Goal: Task Accomplishment & Management: Manage account settings

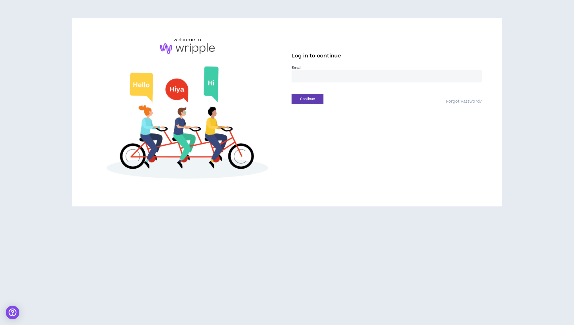
type input "**********"
click at [310, 100] on button "Continue" at bounding box center [308, 99] width 32 height 11
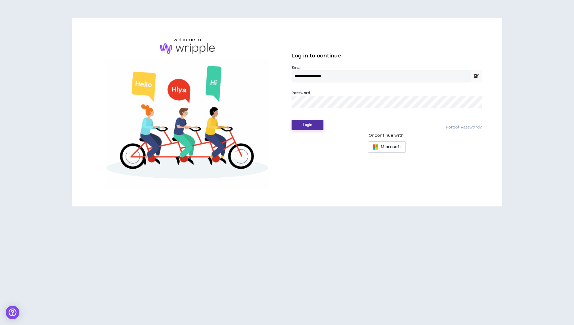
click at [316, 126] on button "Login" at bounding box center [308, 125] width 32 height 11
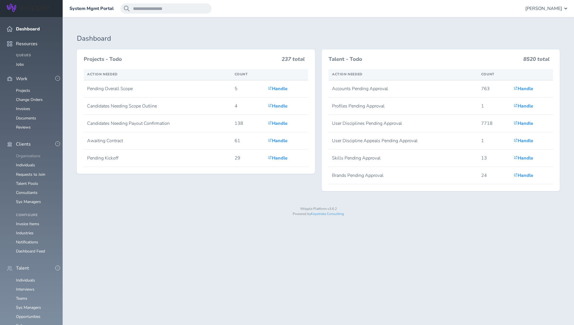
click at [31, 153] on link "Organizations" at bounding box center [28, 155] width 24 height 5
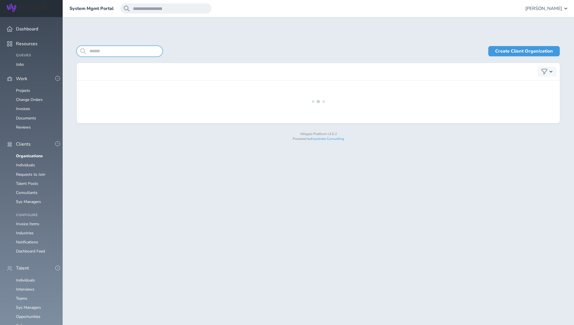
click at [103, 52] on input "search" at bounding box center [119, 51] width 85 height 10
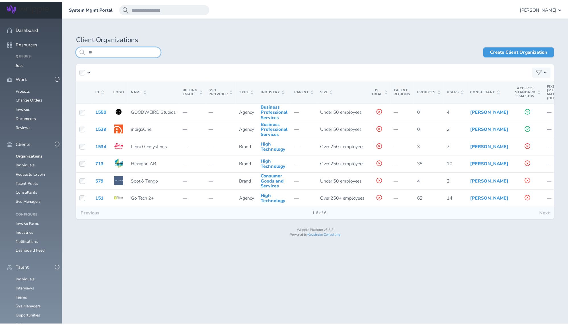
scroll to position [0, 133]
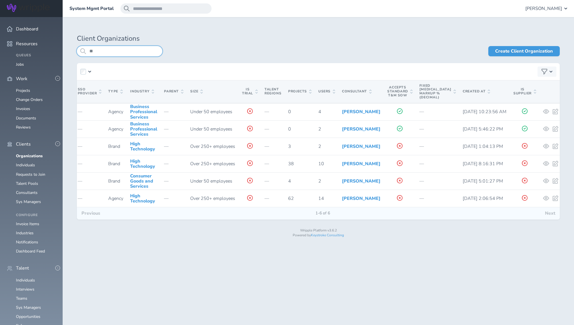
type input "**"
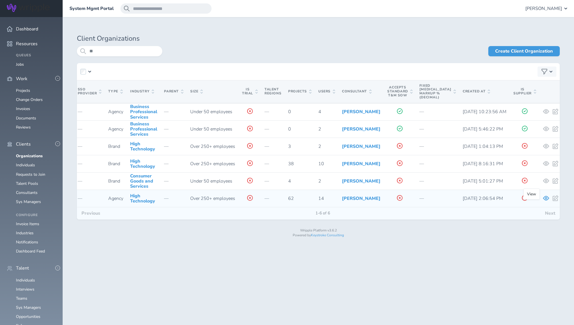
click at [543, 201] on icon at bounding box center [546, 198] width 6 height 5
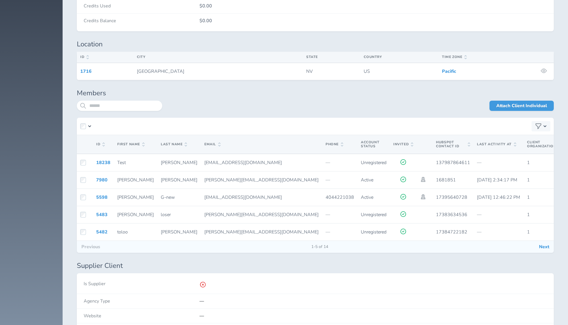
scroll to position [934, 0]
click at [546, 249] on button "Next" at bounding box center [544, 247] width 19 height 12
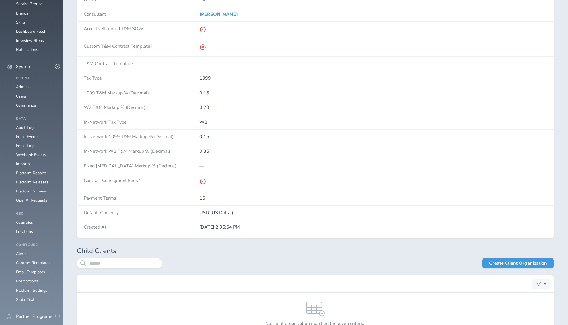
scroll to position [463, 0]
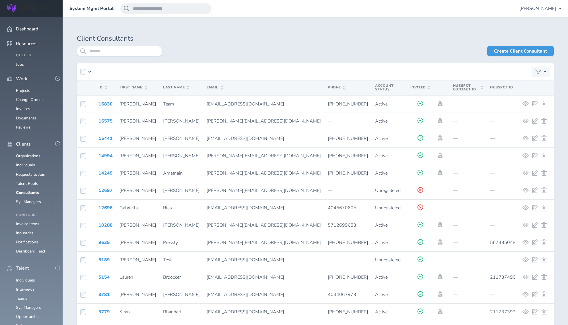
click at [132, 56] on div at bounding box center [119, 51] width 85 height 10
click at [132, 53] on input "search" at bounding box center [119, 51] width 85 height 10
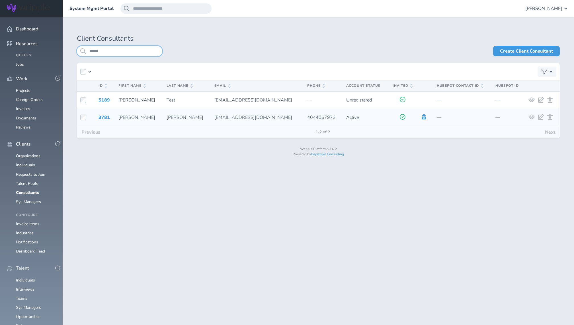
type input "*****"
click at [424, 117] on icon at bounding box center [424, 116] width 5 height 5
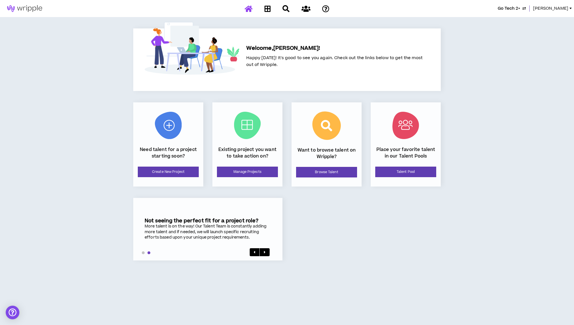
click at [568, 7] on span "[PERSON_NAME]" at bounding box center [550, 8] width 35 height 6
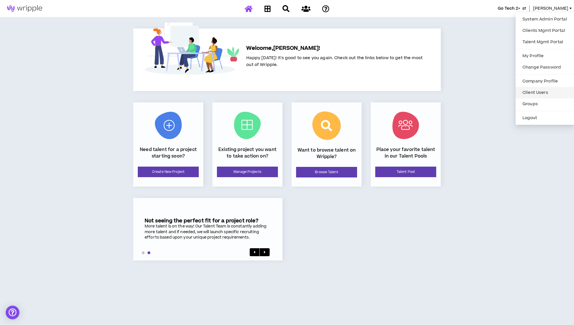
click at [536, 94] on link "Client Users" at bounding box center [545, 93] width 52 height 9
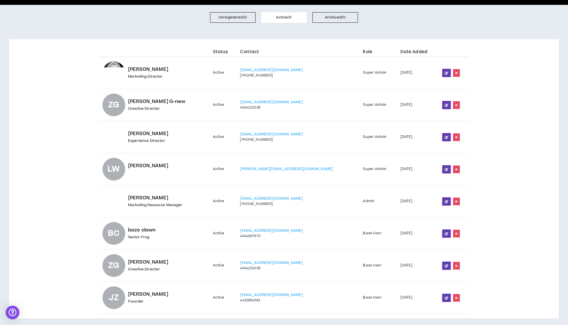
scroll to position [38, 0]
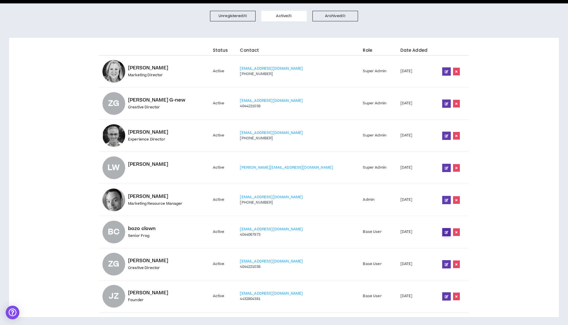
click at [444, 234] on link at bounding box center [446, 232] width 9 height 8
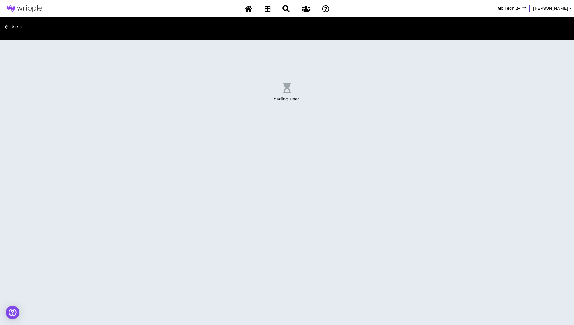
select select "US"
select select "*"
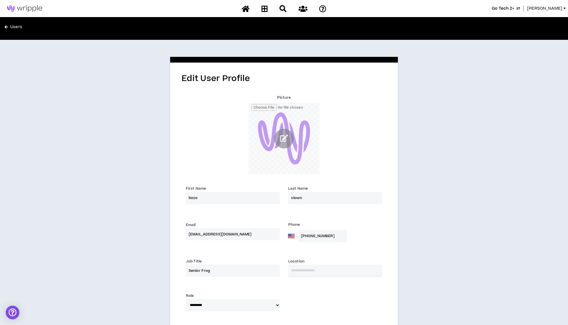
scroll to position [70, 0]
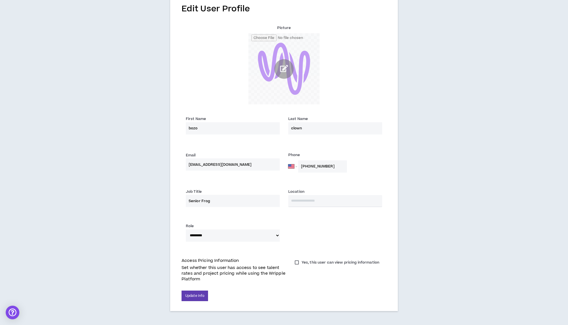
click at [296, 262] on label "Yes, this user can view pricing information" at bounding box center [337, 263] width 90 height 8
click at [203, 297] on button "Update Info" at bounding box center [195, 296] width 26 height 11
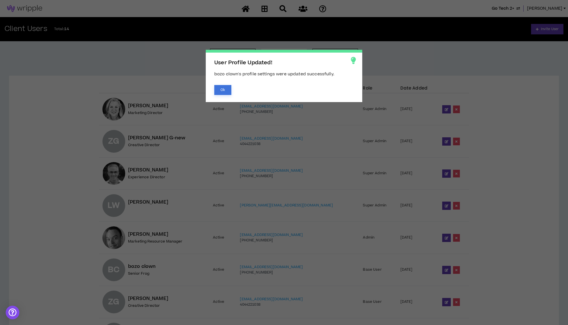
click at [222, 90] on button "Ok" at bounding box center [222, 90] width 17 height 10
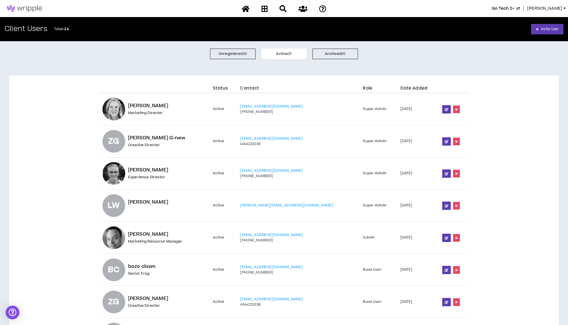
click at [556, 7] on span "Shannon" at bounding box center [544, 8] width 35 height 6
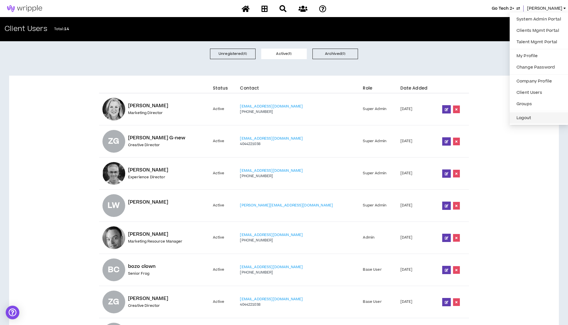
click at [527, 116] on button "Logout" at bounding box center [539, 118] width 52 height 9
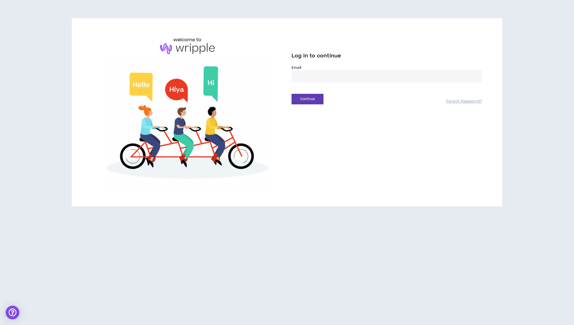
click at [312, 79] on input "email" at bounding box center [387, 76] width 190 height 12
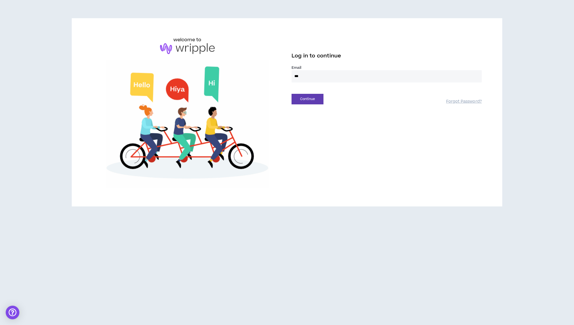
type input "***"
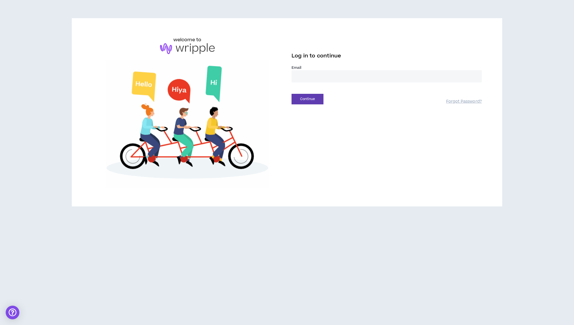
type input "**********"
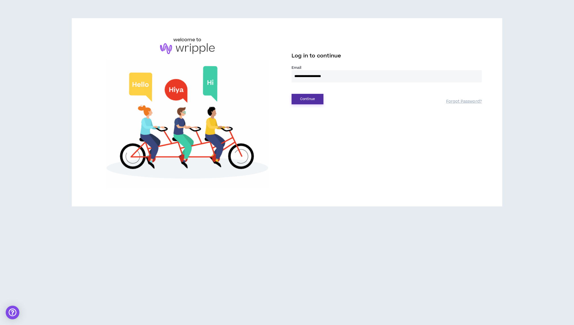
click at [315, 97] on button "Continue" at bounding box center [308, 99] width 32 height 11
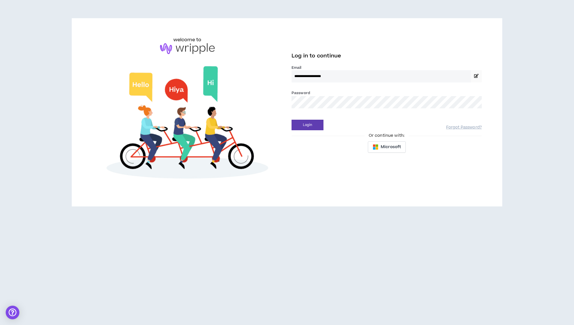
click at [314, 131] on div "**********" at bounding box center [386, 96] width 199 height 120
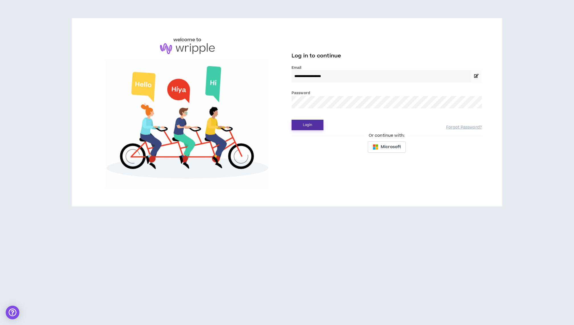
click at [315, 126] on button "Login" at bounding box center [308, 125] width 32 height 11
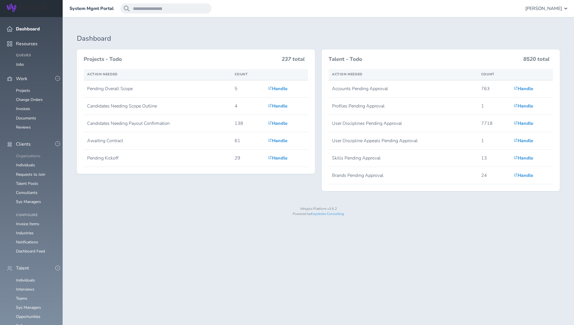
click at [32, 153] on link "Organizations" at bounding box center [28, 155] width 24 height 5
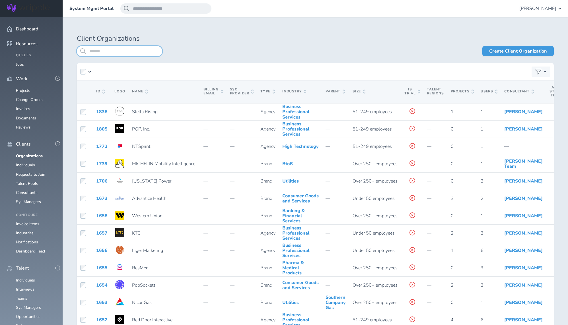
click at [110, 48] on input "search" at bounding box center [119, 51] width 85 height 10
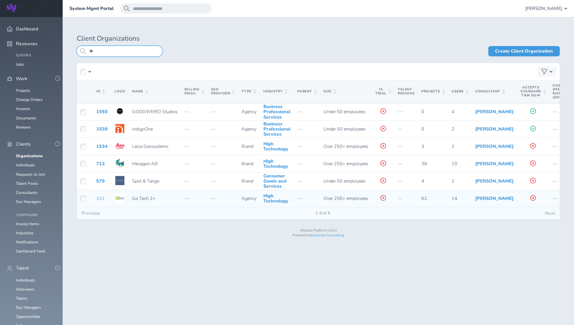
type input "**"
click at [100, 202] on link "151" at bounding box center [100, 199] width 9 height 6
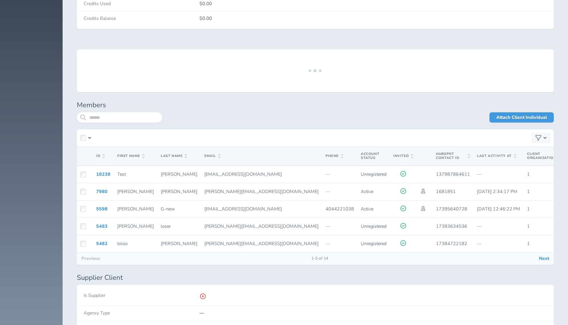
scroll to position [951, 0]
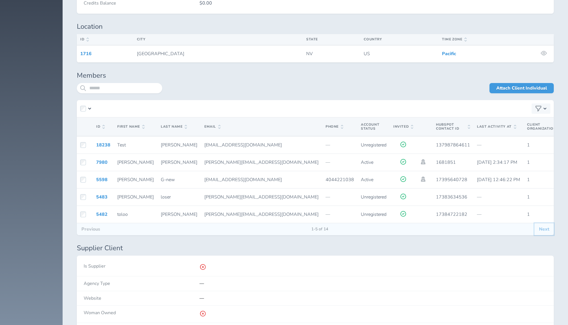
click at [549, 234] on button "Next" at bounding box center [544, 229] width 19 height 12
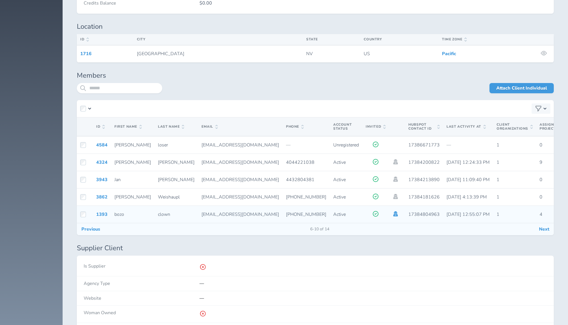
click at [393, 212] on icon at bounding box center [396, 214] width 6 height 5
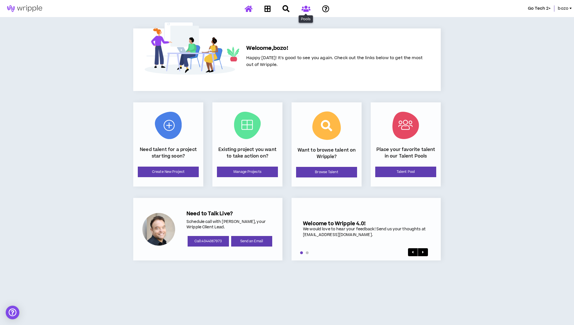
click at [308, 11] on icon at bounding box center [305, 8] width 9 height 7
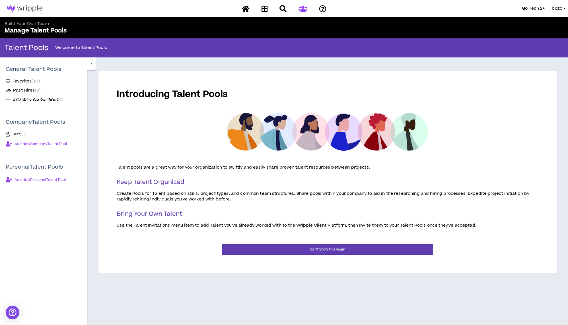
click at [17, 79] on span "Favorites ( 15 )" at bounding box center [26, 82] width 27 height 6
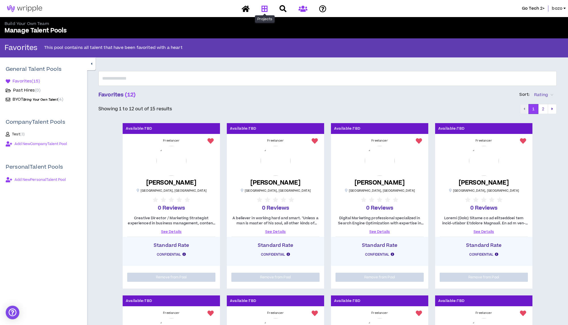
click at [266, 12] on link at bounding box center [264, 9] width 9 height 10
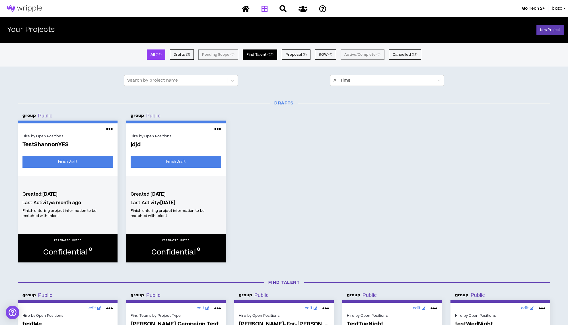
click at [272, 52] on button "Find Talent ( 24 )" at bounding box center [260, 55] width 34 height 10
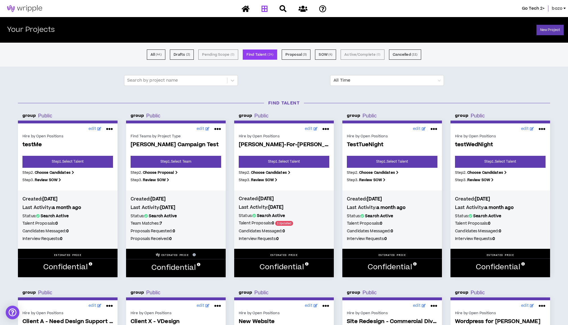
click at [562, 9] on span "bozo" at bounding box center [557, 8] width 11 height 6
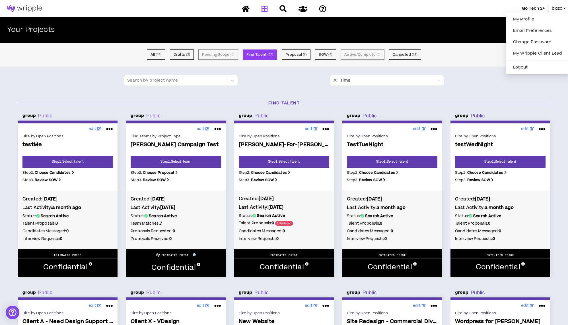
click at [525, 13] on ul "My Profile Email Preferences Change Password My Wripple Client Lead Logout" at bounding box center [537, 44] width 63 height 62
click at [526, 19] on link "My Profile" at bounding box center [538, 19] width 56 height 9
select select "US"
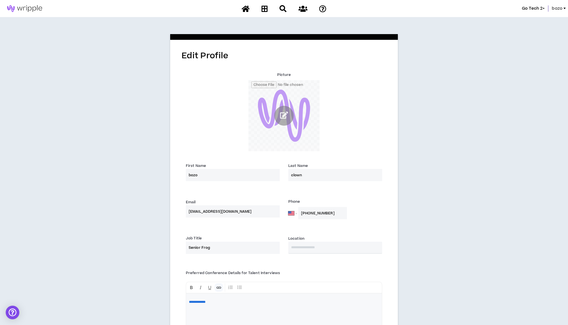
click at [558, 10] on span "bozo" at bounding box center [557, 8] width 11 height 6
click at [518, 107] on div "Edit Profile Picture First Name * bozo Last Name * clown Email * shannontalento…" at bounding box center [284, 204] width 568 height 374
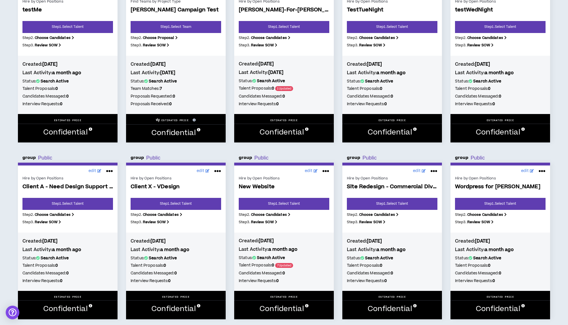
scroll to position [198, 0]
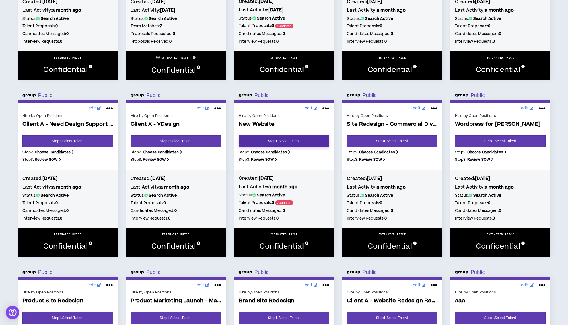
click at [282, 140] on link "Step 1 . Select Talent" at bounding box center [284, 142] width 91 height 12
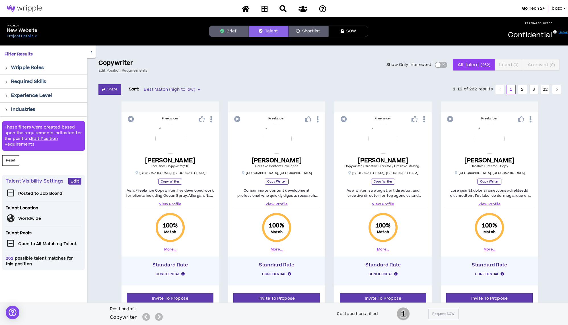
click at [91, 49] on button "button" at bounding box center [91, 52] width 9 height 13
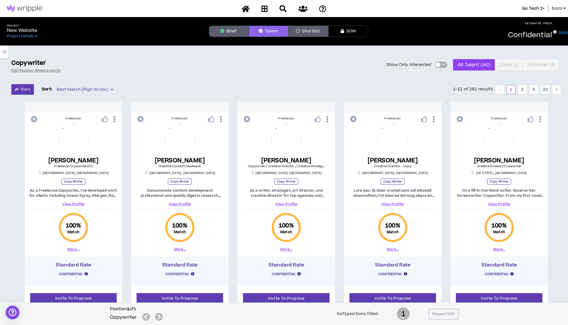
click at [558, 12] on span "bozo" at bounding box center [557, 8] width 11 height 6
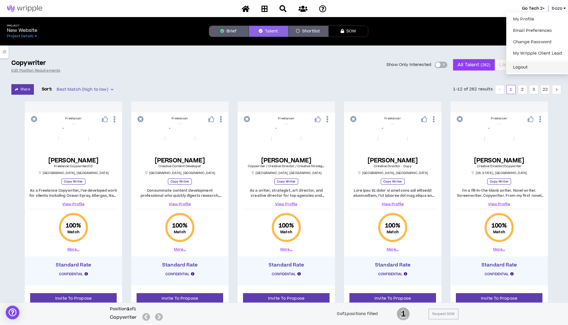
click at [520, 66] on button "Logout" at bounding box center [538, 67] width 56 height 9
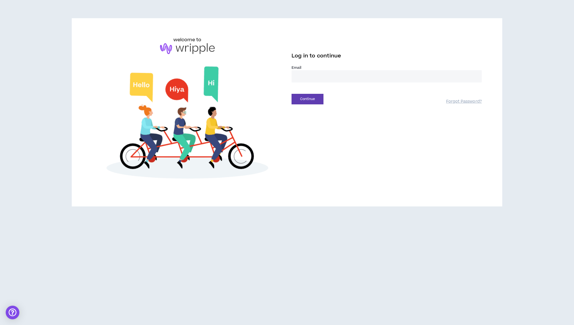
click at [310, 77] on input "email" at bounding box center [387, 76] width 190 height 12
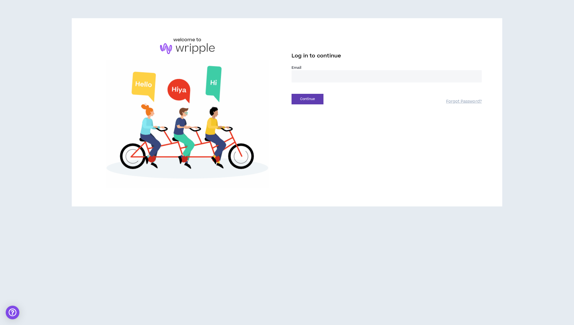
type input "**********"
click at [309, 102] on button "Continue" at bounding box center [308, 99] width 32 height 11
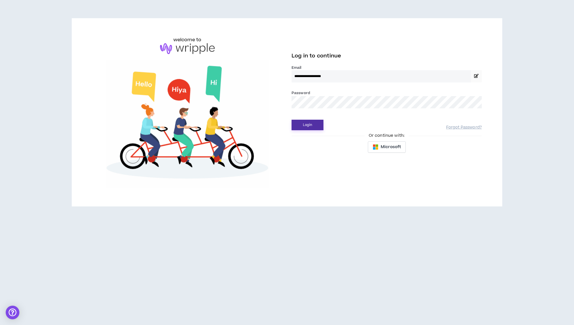
click at [312, 128] on button "Login" at bounding box center [308, 125] width 32 height 11
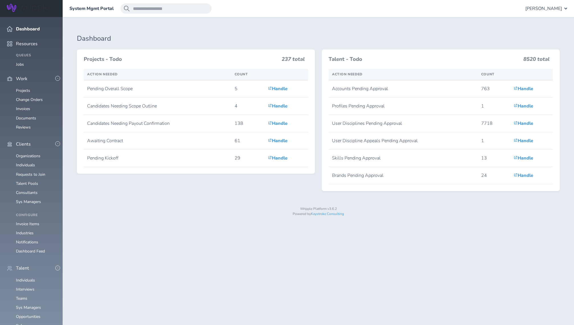
click at [28, 155] on ul "Organizations Individuals Requests to Join Talent Pools Consultants Sys Managers" at bounding box center [31, 179] width 49 height 50
click at [28, 163] on link "Individuals" at bounding box center [25, 165] width 19 height 5
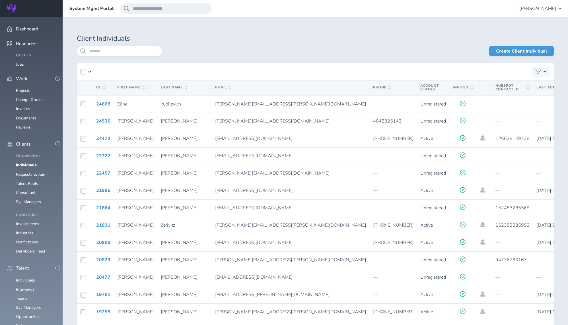
click at [26, 153] on link "Organizations" at bounding box center [28, 155] width 24 height 5
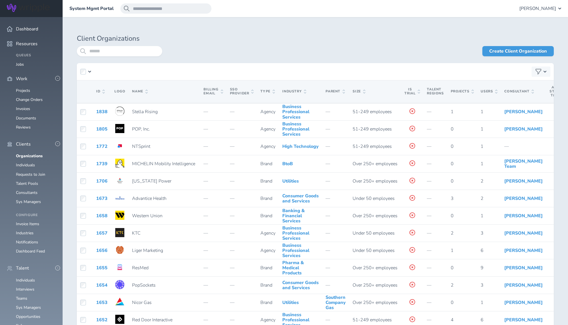
click at [31, 183] on ul "Organizations Individuals Requests to Join Talent Pools Consultants Sys Managers" at bounding box center [31, 179] width 49 height 50
click at [32, 190] on link "Consultants" at bounding box center [27, 192] width 22 height 5
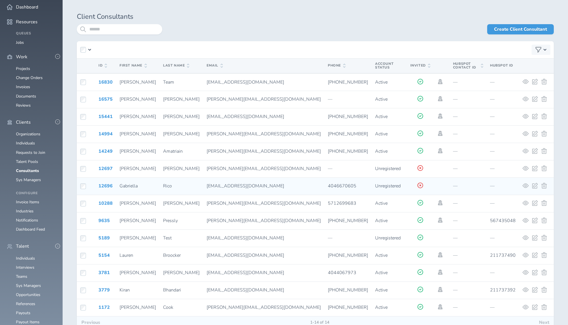
scroll to position [22, 0]
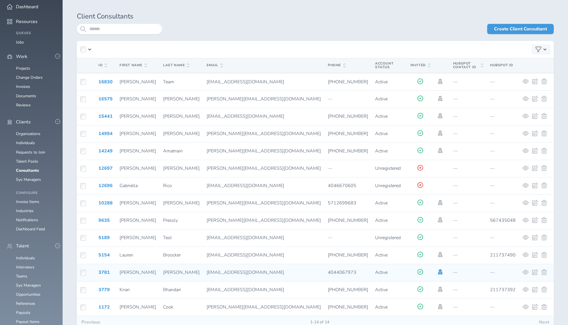
click at [437, 270] on icon at bounding box center [440, 272] width 6 height 5
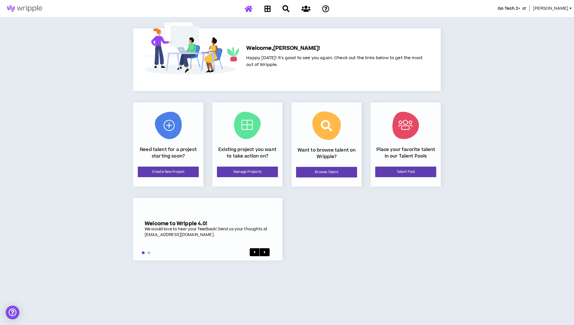
click at [563, 8] on span "[PERSON_NAME]" at bounding box center [550, 8] width 35 height 6
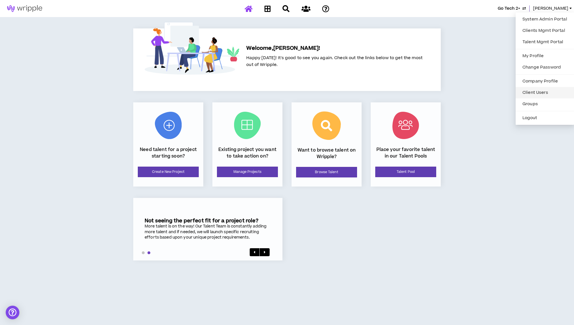
click at [537, 93] on link "Client Users" at bounding box center [545, 93] width 52 height 9
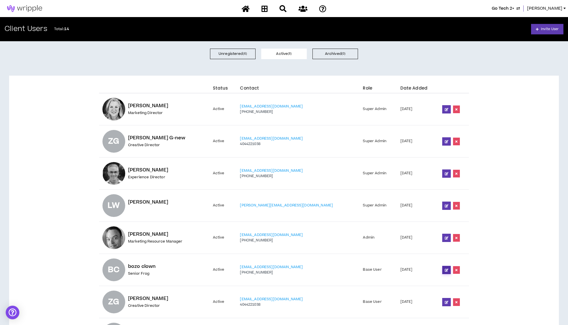
click at [442, 271] on link at bounding box center [446, 270] width 9 height 8
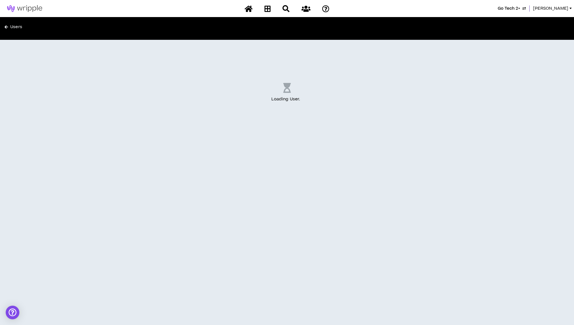
select select "US"
select select "*"
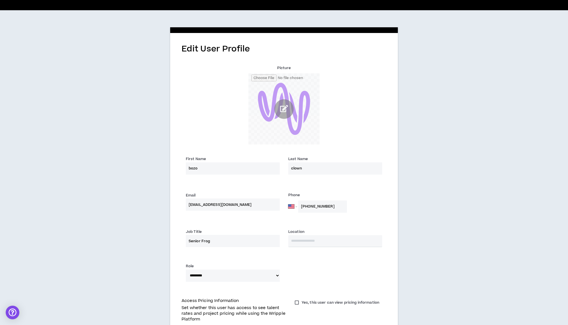
scroll to position [70, 0]
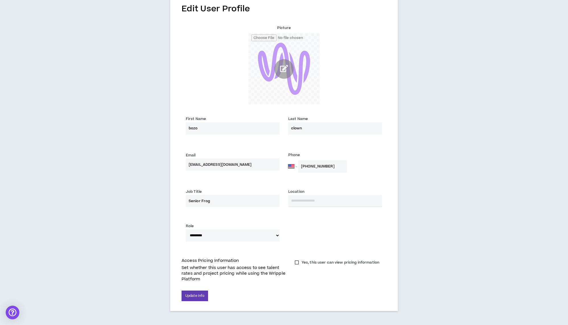
click at [299, 263] on label "Yes, this user can view pricing information" at bounding box center [337, 263] width 90 height 8
click at [195, 294] on button "Update Info" at bounding box center [195, 296] width 26 height 11
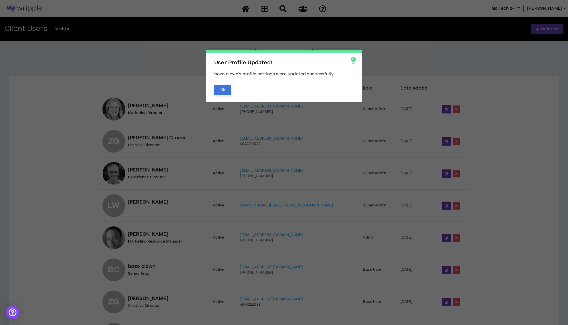
click at [223, 86] on button "Ok" at bounding box center [222, 90] width 17 height 10
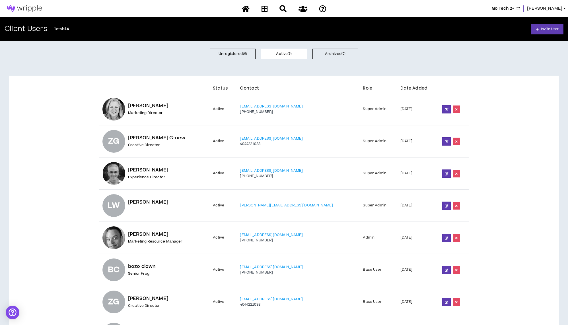
click at [562, 8] on span "[PERSON_NAME]" at bounding box center [544, 8] width 35 height 6
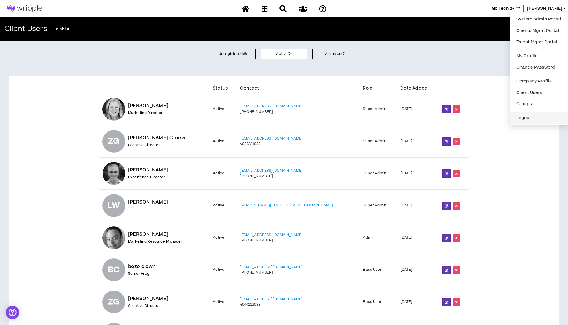
click at [527, 121] on button "Logout" at bounding box center [539, 118] width 52 height 9
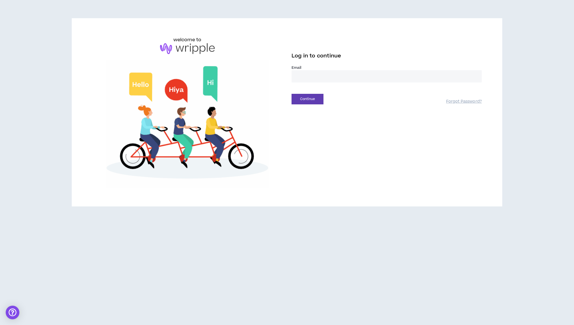
click at [328, 75] on input "email" at bounding box center [387, 76] width 190 height 12
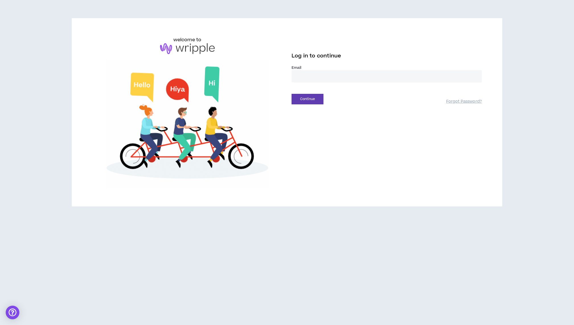
type input "**********"
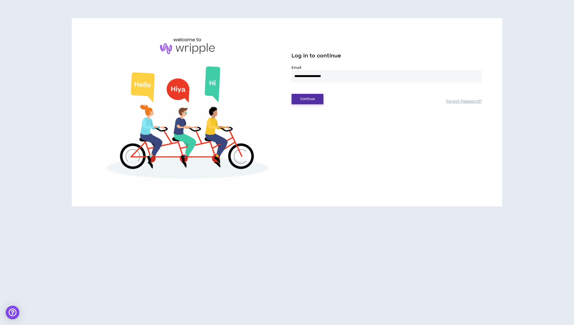
click at [313, 102] on button "Continue" at bounding box center [308, 99] width 32 height 11
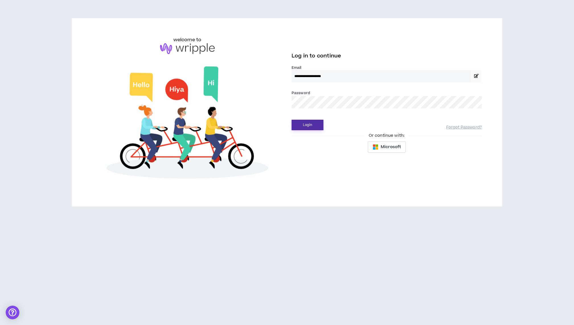
click at [310, 128] on button "Login" at bounding box center [308, 125] width 32 height 11
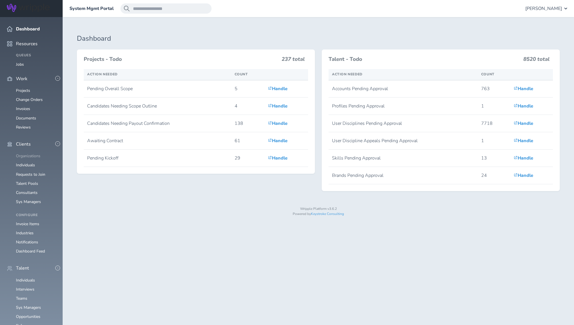
click at [30, 153] on link "Organizations" at bounding box center [28, 155] width 24 height 5
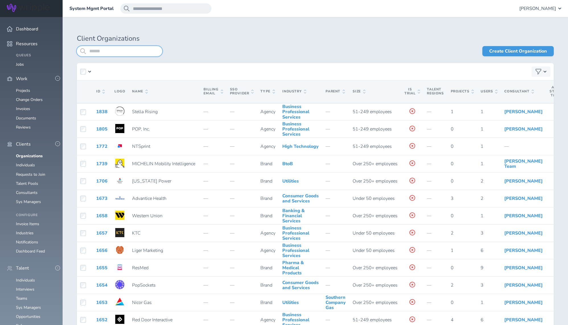
click at [99, 55] on input "search" at bounding box center [119, 51] width 85 height 10
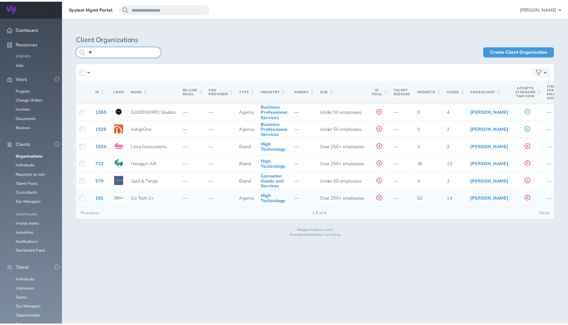
scroll to position [0, 133]
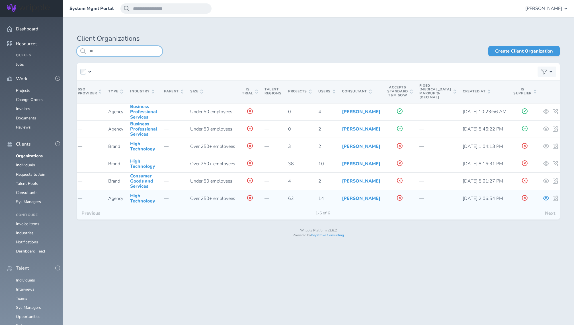
type input "**"
click at [543, 201] on icon at bounding box center [546, 198] width 6 height 5
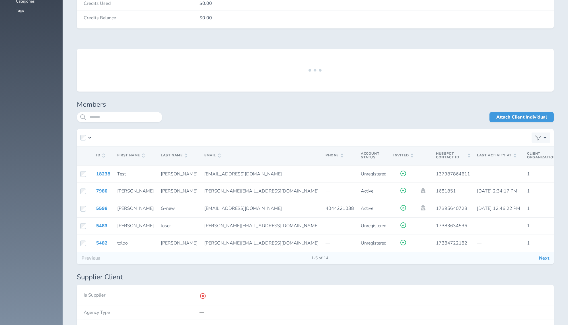
scroll to position [937, 0]
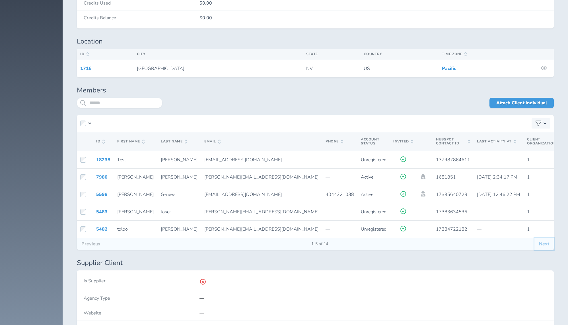
click at [546, 243] on button "Next" at bounding box center [544, 244] width 19 height 12
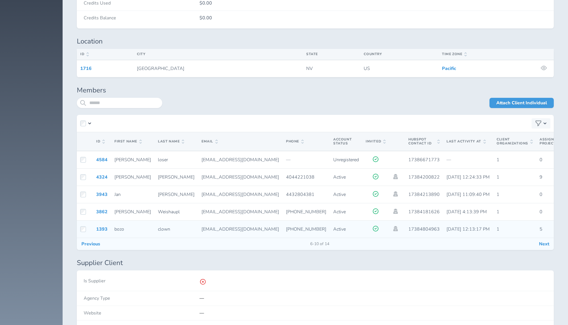
scroll to position [0, 137]
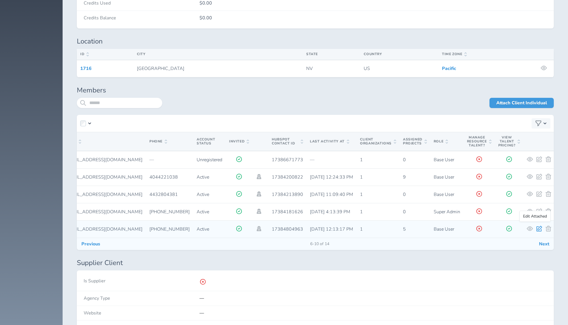
click at [537, 226] on icon at bounding box center [540, 229] width 6 height 6
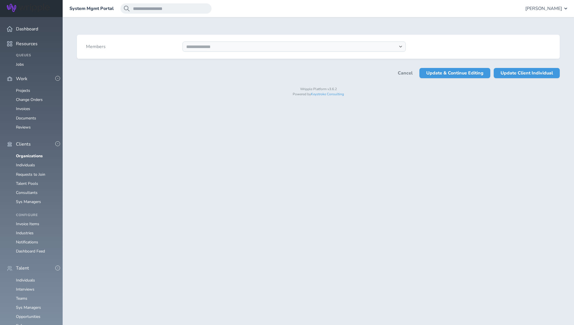
select select "*"
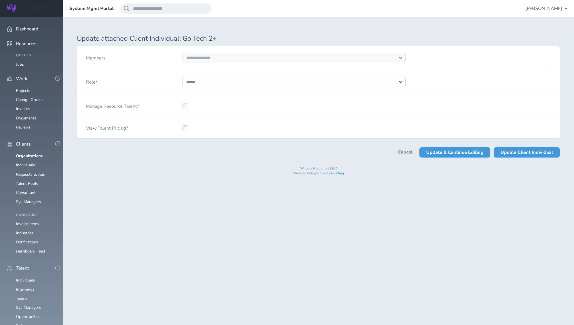
select select "****"
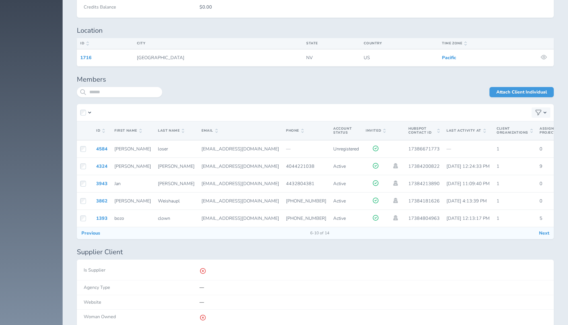
scroll to position [996, 0]
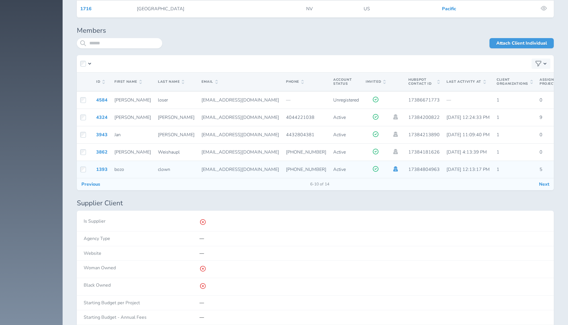
click at [393, 167] on icon at bounding box center [396, 169] width 6 height 5
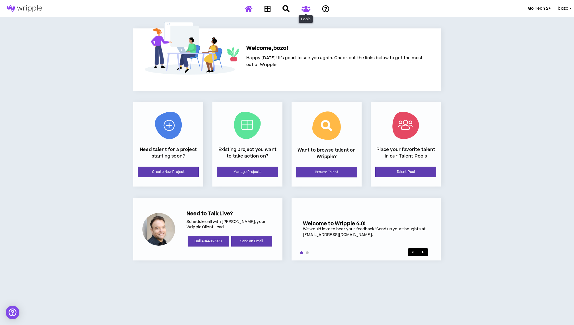
click at [307, 8] on icon at bounding box center [305, 8] width 9 height 7
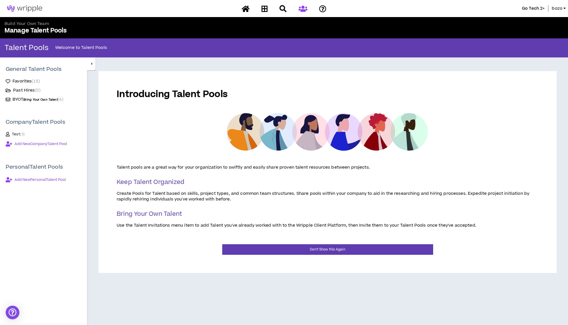
click at [25, 87] on ul "Favorites ( 15 ) Past Hires ( 0 ) BYOT Bring Your Own Talent ( 4 )" at bounding box center [44, 88] width 76 height 30
click at [26, 81] on span "Favorites ( 15 )" at bounding box center [26, 82] width 27 height 6
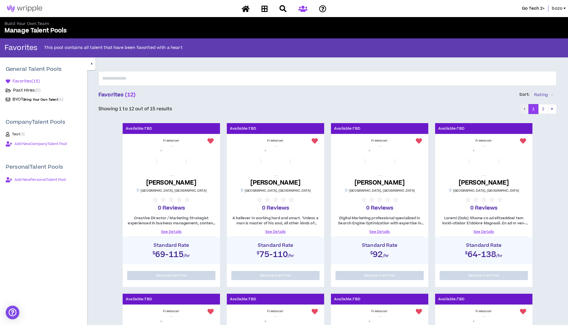
click at [34, 8] on img at bounding box center [24, 8] width 49 height 7
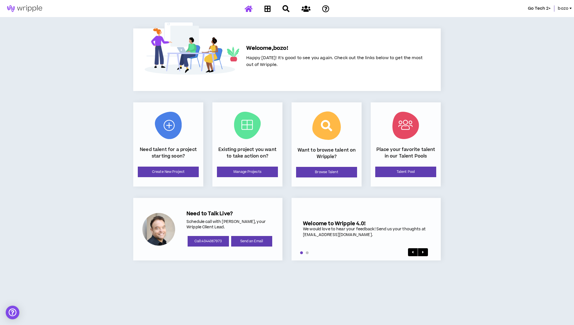
click at [567, 4] on div "Go Tech 2+ bozo" at bounding box center [287, 8] width 574 height 17
click at [567, 8] on span "bozo" at bounding box center [563, 8] width 11 height 6
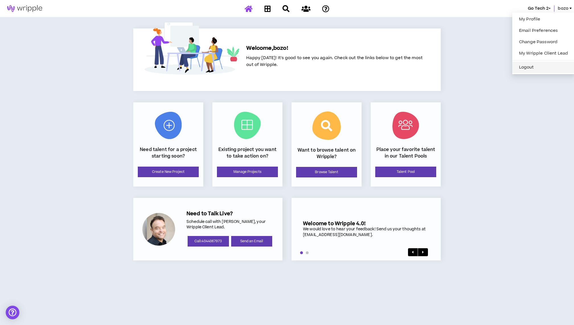
click at [530, 67] on button "Logout" at bounding box center [544, 67] width 56 height 9
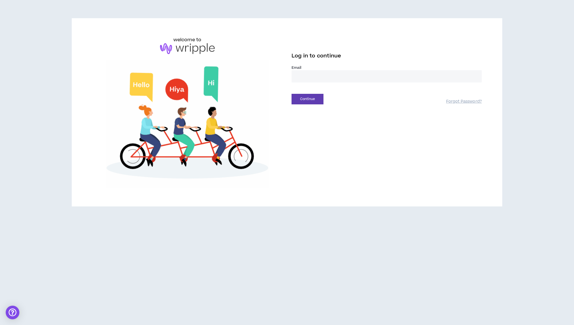
click at [327, 81] on input "email" at bounding box center [387, 76] width 190 height 12
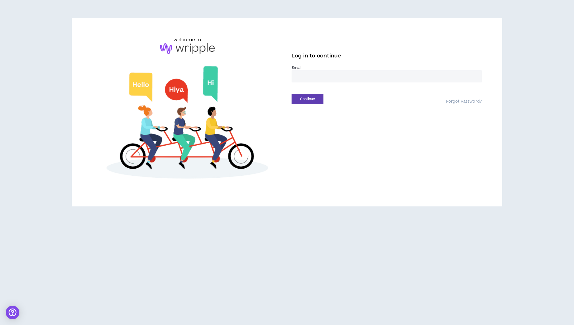
type input "**********"
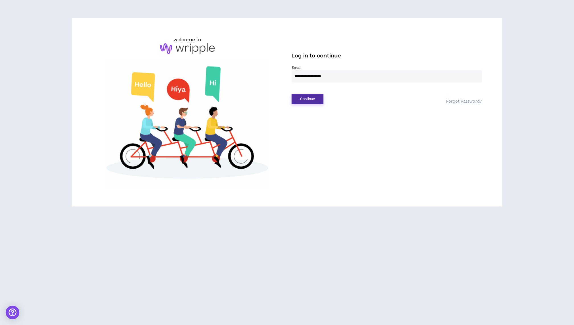
click at [318, 99] on button "Continue" at bounding box center [308, 99] width 32 height 11
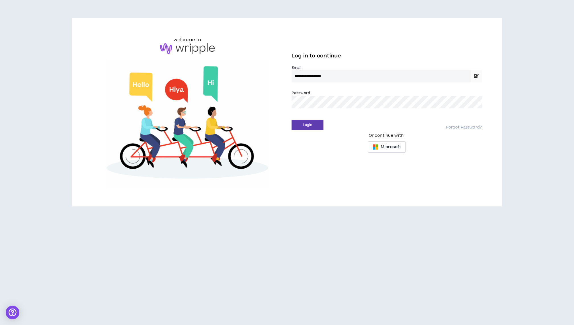
click at [311, 120] on div "Login Forgot Password?" at bounding box center [387, 123] width 190 height 15
click at [311, 121] on button "Login" at bounding box center [308, 125] width 32 height 11
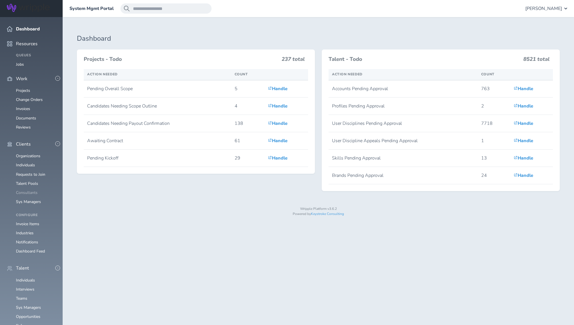
click at [32, 190] on link "Consultants" at bounding box center [27, 192] width 22 height 5
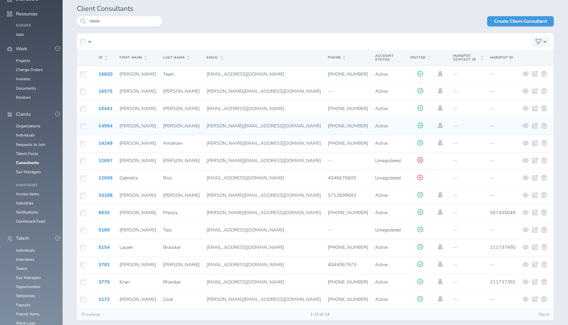
scroll to position [31, 0]
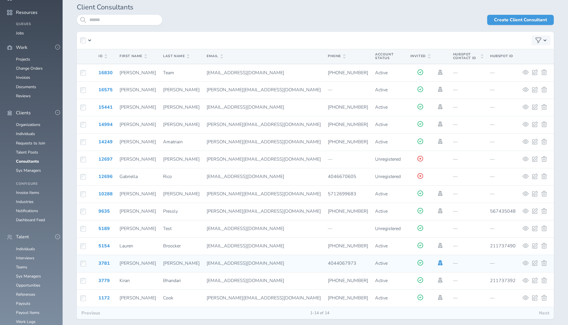
click at [438, 260] on icon at bounding box center [440, 262] width 5 height 5
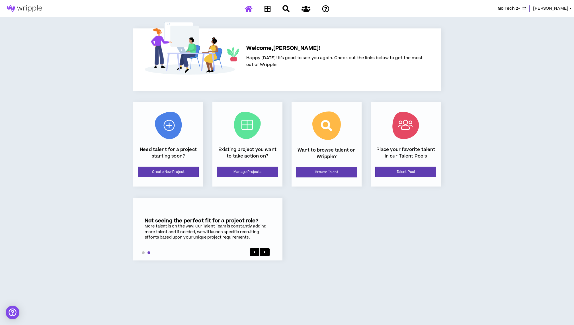
click at [568, 10] on span "[PERSON_NAME]" at bounding box center [550, 8] width 35 height 6
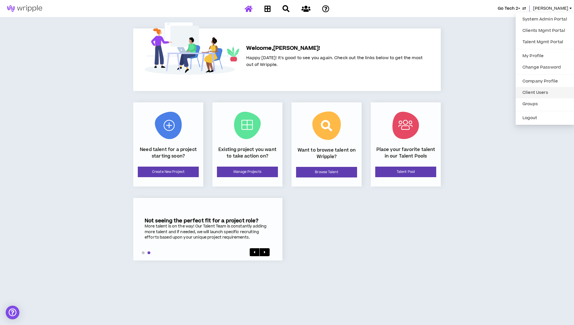
click at [537, 93] on link "Client Users" at bounding box center [545, 93] width 52 height 9
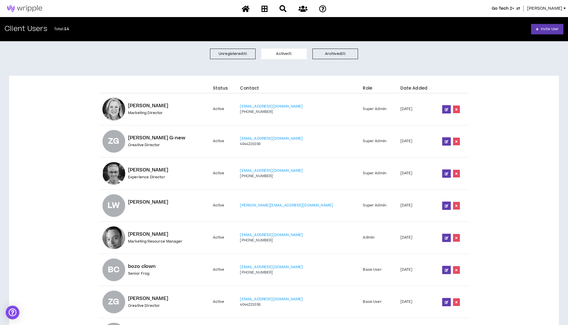
click at [553, 8] on span "[PERSON_NAME]" at bounding box center [544, 8] width 35 height 6
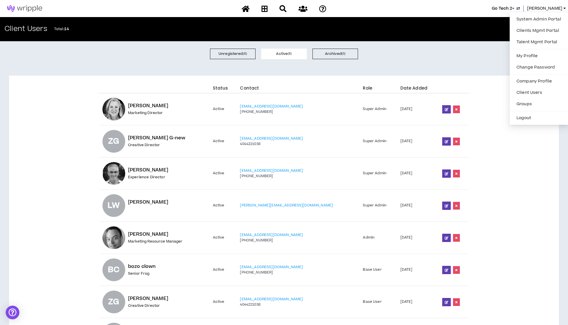
click at [474, 61] on div "Unregistered ( 6 ) Active ( 8 ) Archived ( 0 )" at bounding box center [284, 53] width 568 height 25
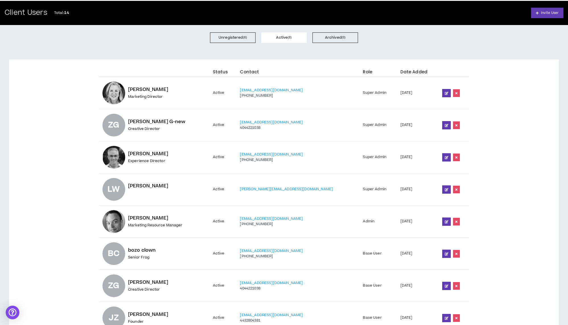
scroll to position [38, 0]
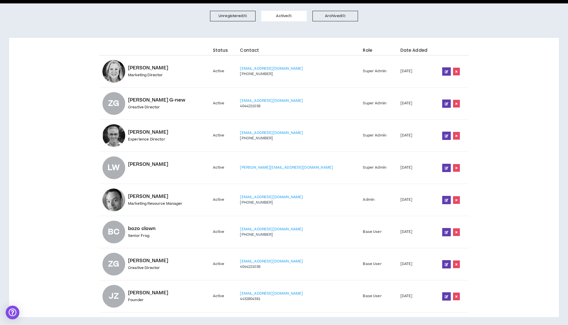
click at [360, 230] on td "Base User" at bounding box center [378, 232] width 37 height 32
click at [360, 231] on td "Base User" at bounding box center [378, 232] width 37 height 32
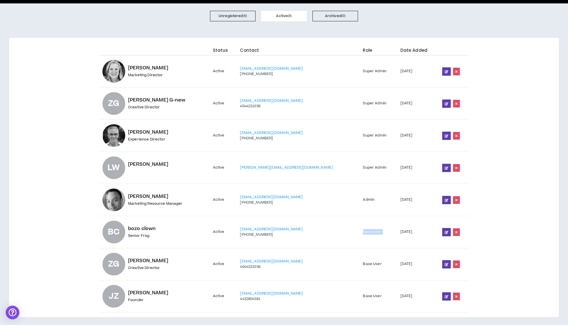
click at [360, 231] on td "Base User" at bounding box center [378, 232] width 37 height 32
click at [360, 167] on td "Super Admin" at bounding box center [378, 168] width 37 height 32
click at [360, 233] on td "Base User" at bounding box center [378, 232] width 37 height 32
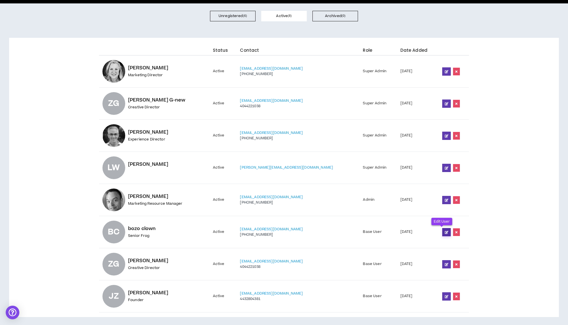
click at [445, 231] on icon at bounding box center [446, 232] width 3 height 3
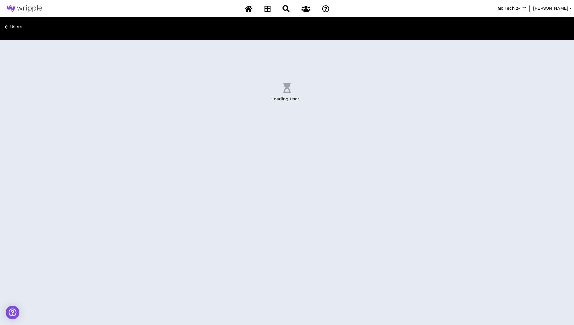
select select "US"
select select "*"
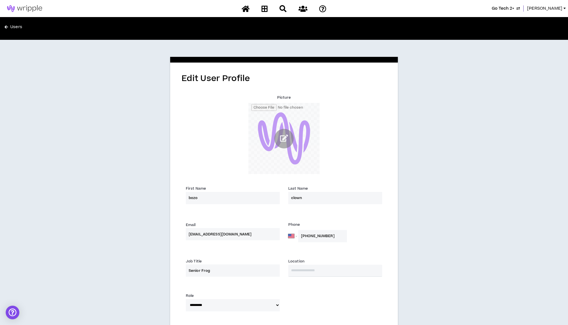
scroll to position [70, 0]
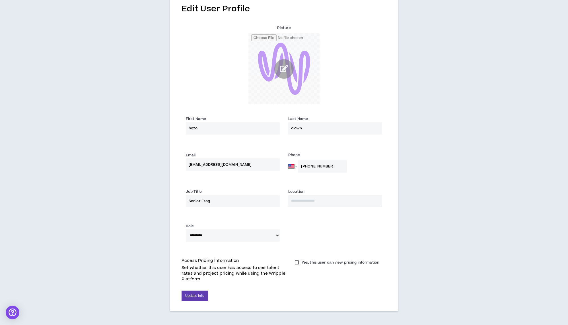
click at [191, 263] on p "Access Pricing Information" at bounding box center [235, 261] width 106 height 6
click at [199, 273] on p "Set whether this user has access to see talent rates and project pricing while …" at bounding box center [235, 273] width 106 height 17
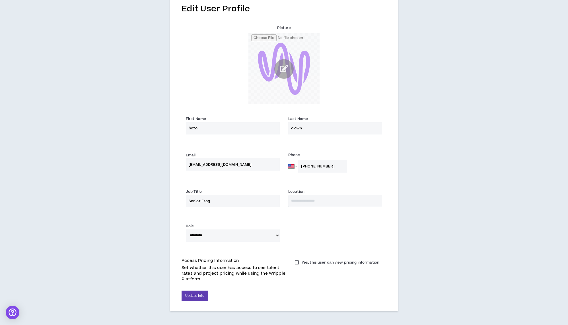
click at [297, 263] on label "Yes, this user can view pricing information" at bounding box center [337, 263] width 90 height 8
click at [199, 299] on button "Update Info" at bounding box center [195, 296] width 26 height 11
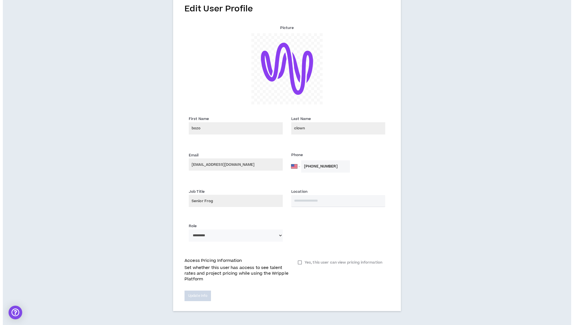
scroll to position [0, 0]
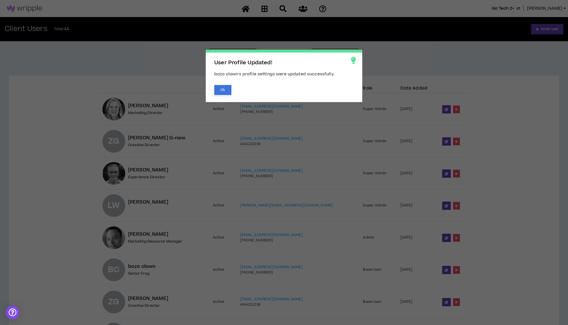
click at [229, 91] on button "Ok" at bounding box center [222, 90] width 17 height 10
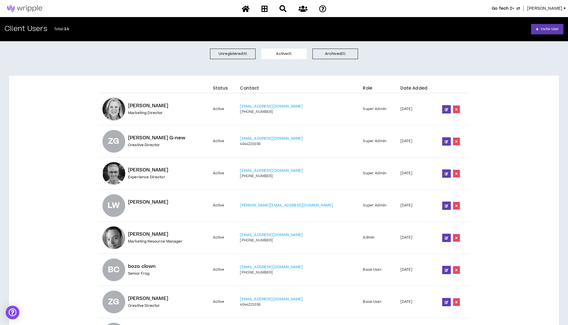
click at [554, 9] on span "Shannon" at bounding box center [544, 8] width 35 height 6
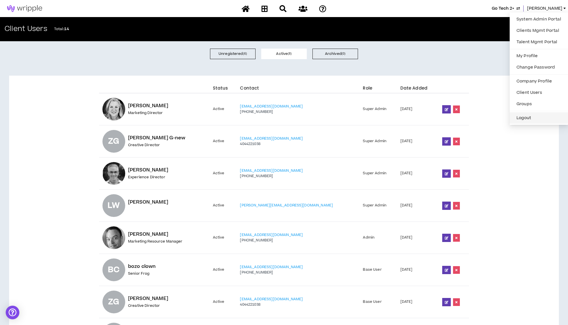
click at [523, 119] on button "Logout" at bounding box center [539, 118] width 52 height 9
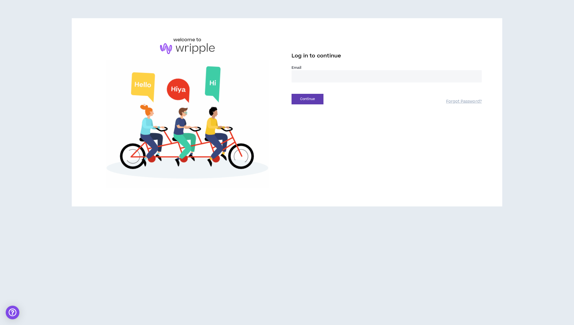
click at [314, 79] on input "email" at bounding box center [387, 76] width 190 height 12
type input "**********"
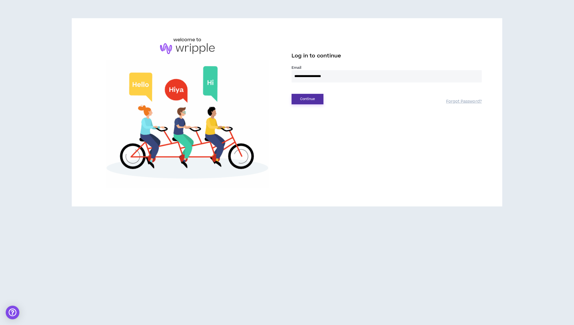
click at [313, 99] on button "Continue" at bounding box center [308, 99] width 32 height 11
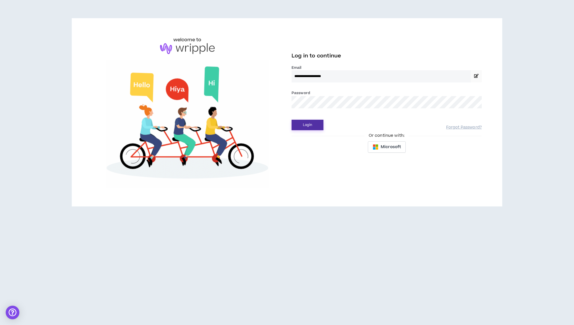
click at [313, 124] on button "Login" at bounding box center [308, 125] width 32 height 11
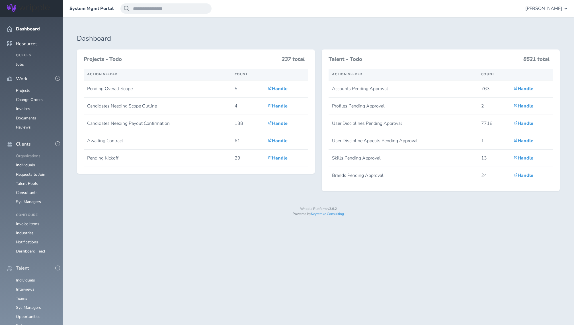
click at [35, 153] on link "Organizations" at bounding box center [28, 155] width 24 height 5
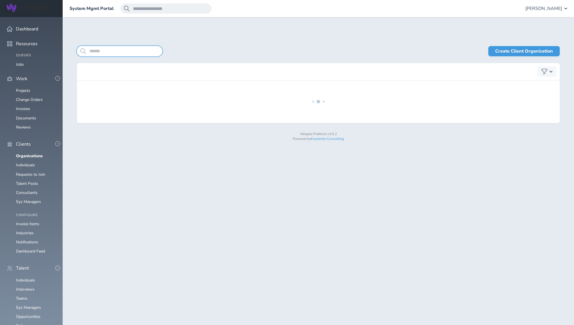
click at [110, 49] on input "search" at bounding box center [119, 51] width 85 height 10
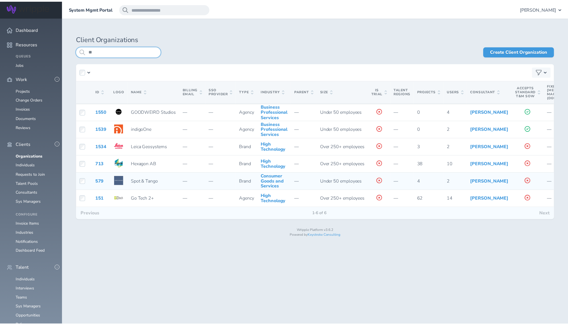
scroll to position [0, 133]
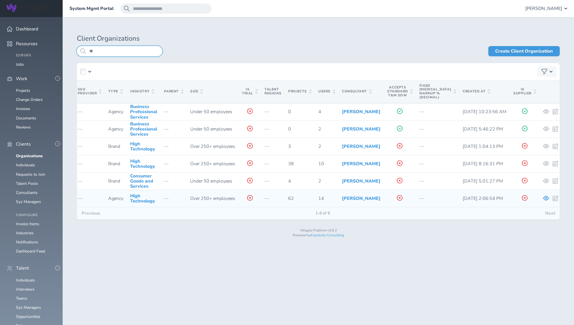
type input "**"
click at [543, 200] on icon at bounding box center [546, 198] width 6 height 5
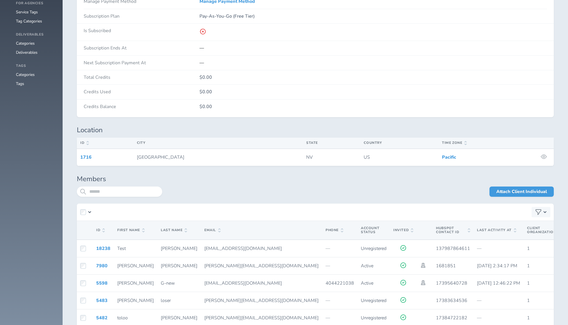
scroll to position [885, 0]
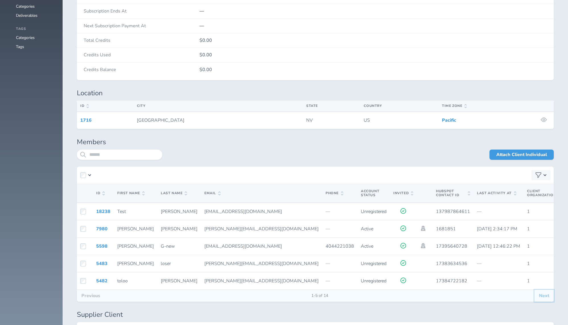
click at [543, 296] on button "Next" at bounding box center [544, 296] width 19 height 12
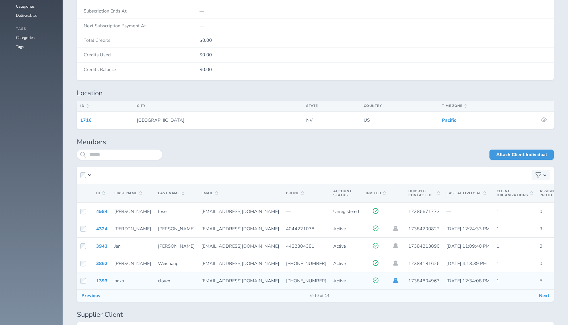
click at [393, 278] on icon at bounding box center [396, 280] width 6 height 5
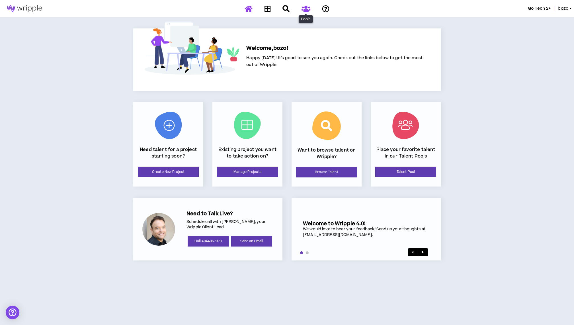
click at [304, 11] on icon at bounding box center [305, 8] width 9 height 7
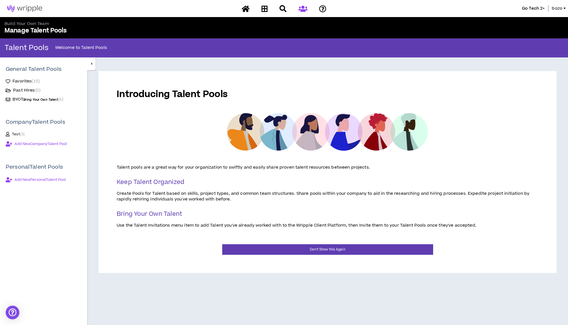
click at [34, 78] on link "Favorites ( 15 )" at bounding box center [23, 81] width 34 height 7
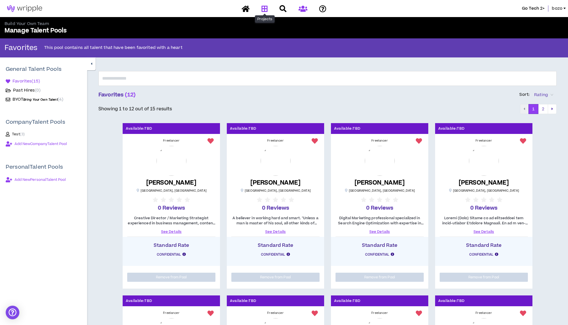
click at [264, 11] on icon at bounding box center [265, 8] width 6 height 7
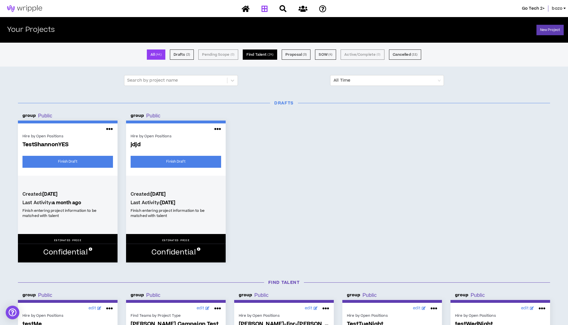
click at [262, 59] on button "Find Talent ( 24 )" at bounding box center [260, 55] width 34 height 10
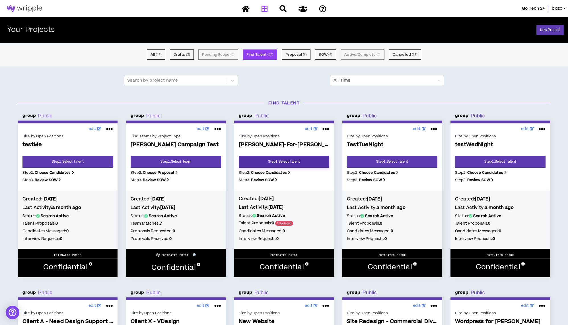
click at [289, 160] on link "Step 1 . Select Talent" at bounding box center [284, 162] width 91 height 12
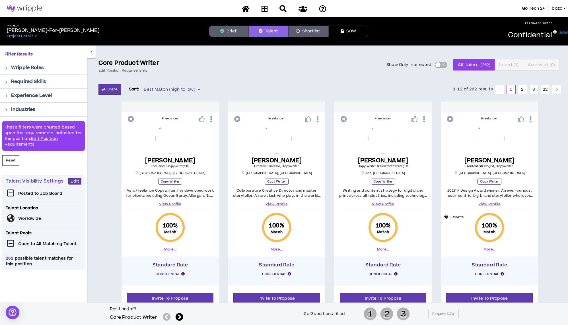
click at [92, 51] on icon "button" at bounding box center [91, 52] width 1 height 4
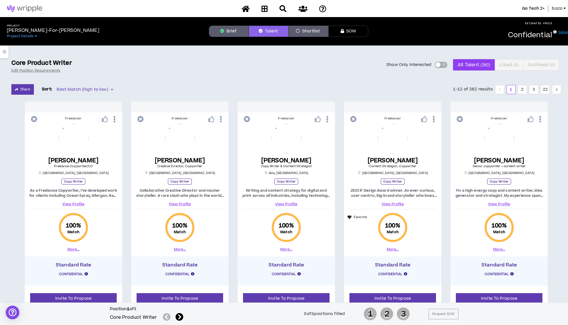
click at [563, 9] on link "bozo" at bounding box center [560, 8] width 16 height 6
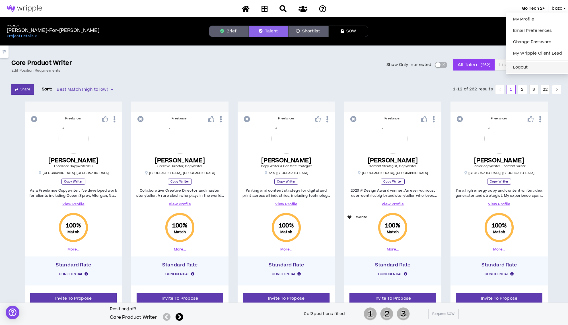
click at [520, 67] on button "Logout" at bounding box center [538, 67] width 56 height 9
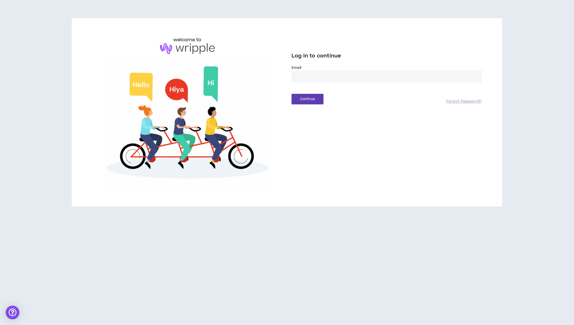
click at [340, 81] on input "email" at bounding box center [387, 76] width 190 height 12
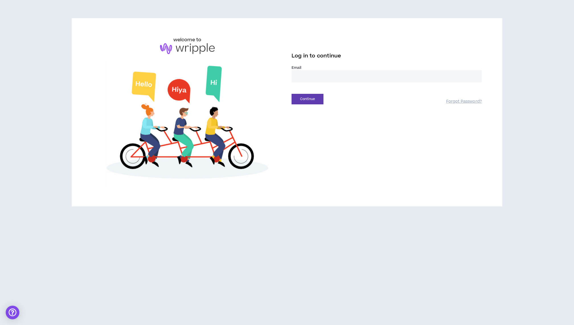
type input "**********"
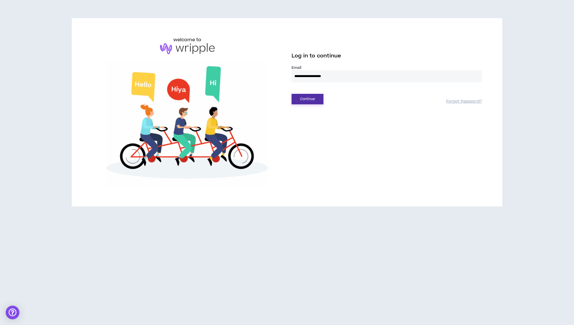
click at [313, 102] on button "Continue" at bounding box center [308, 99] width 32 height 11
click at [315, 125] on button "Login" at bounding box center [308, 125] width 32 height 11
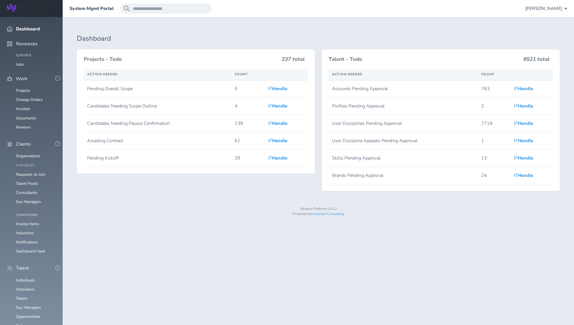
click at [31, 163] on link "Individuals" at bounding box center [25, 165] width 19 height 5
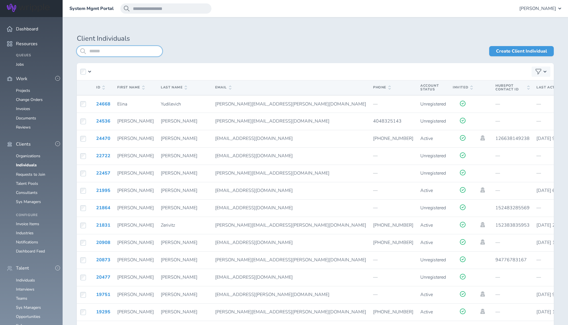
click at [119, 54] on input "search" at bounding box center [119, 51] width 85 height 10
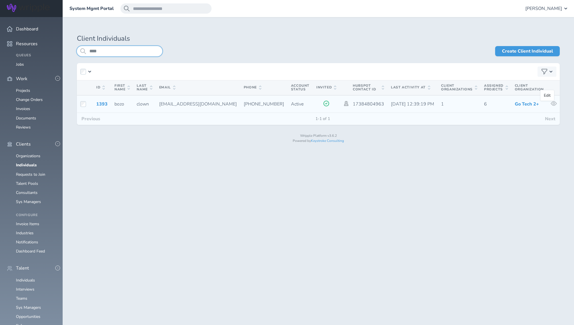
type input "****"
click at [560, 104] on icon at bounding box center [563, 104] width 6 height 6
click at [537, 8] on span "Shannon Denton" at bounding box center [543, 8] width 37 height 5
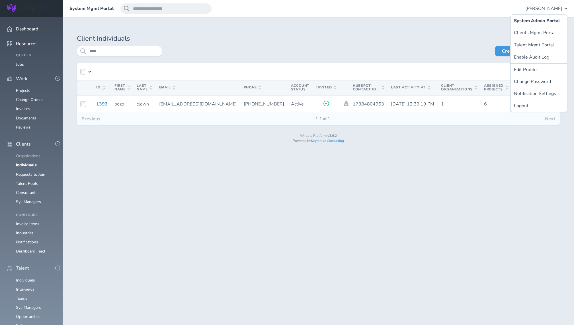
click at [29, 153] on link "Organizations" at bounding box center [28, 155] width 24 height 5
